Goal: Information Seeking & Learning: Learn about a topic

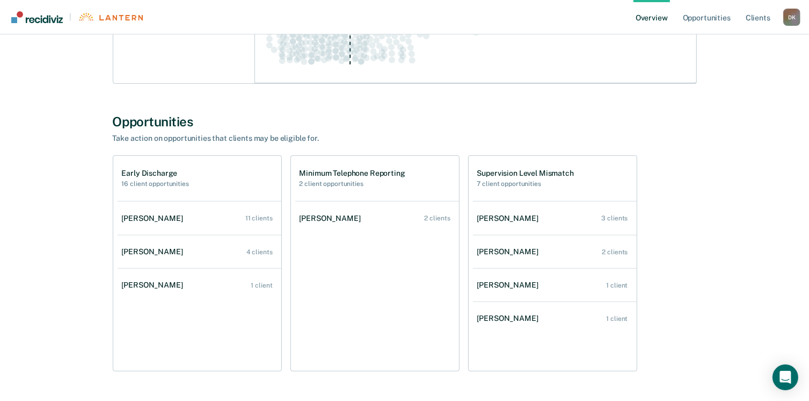
scroll to position [483, 0]
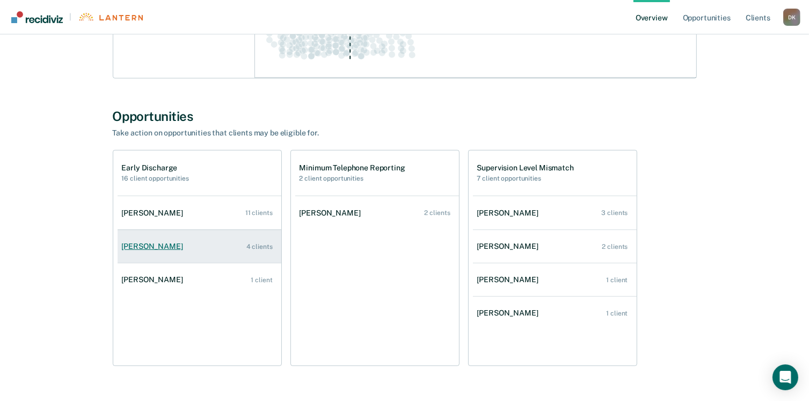
click at [134, 242] on div "[PERSON_NAME]" at bounding box center [155, 246] width 66 height 9
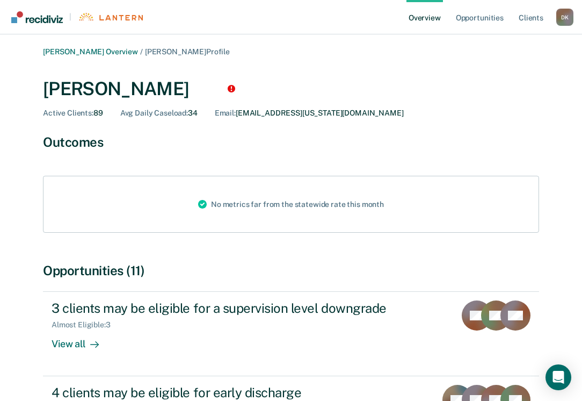
click at [202, 269] on div "Opportunities (11)" at bounding box center [291, 271] width 496 height 16
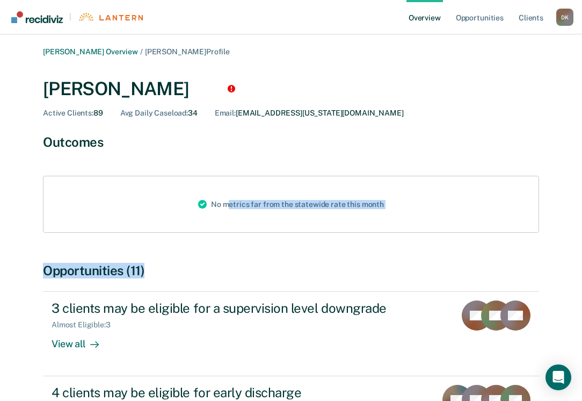
drag, startPoint x: 229, startPoint y: 257, endPoint x: 224, endPoint y: 270, distance: 14.0
click at [224, 270] on div "[PERSON_NAME] Overview / [PERSON_NAME] Profile [PERSON_NAME] Active Clients : 8…" at bounding box center [291, 356] width 556 height 619
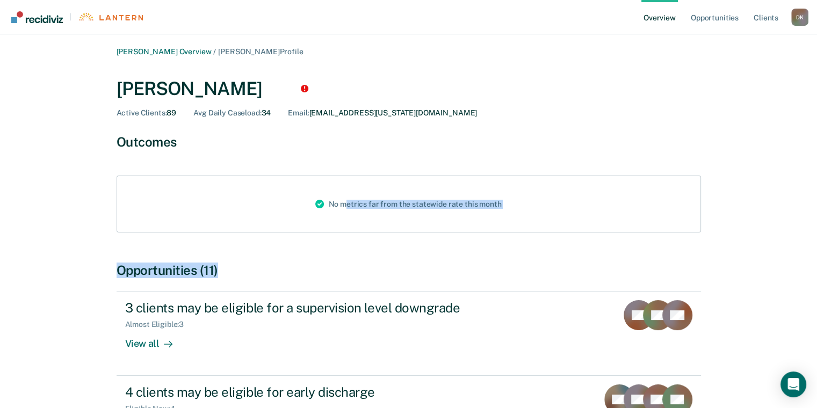
click at [667, 20] on link "Overview" at bounding box center [659, 17] width 37 height 34
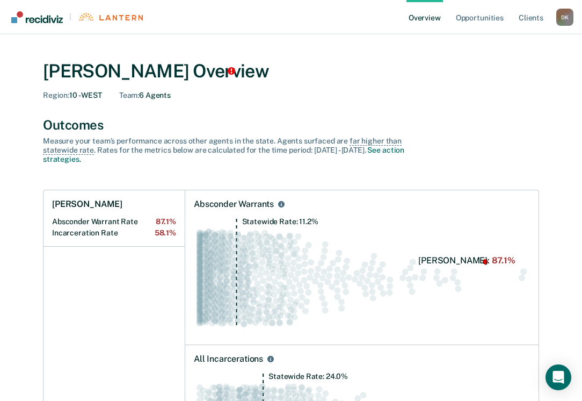
drag, startPoint x: 328, startPoint y: 26, endPoint x: 328, endPoint y: 42, distance: 16.1
click at [563, 18] on div "D K" at bounding box center [564, 17] width 17 height 17
click at [503, 85] on link "Log Out" at bounding box center [521, 83] width 69 height 9
